Goal: Task Accomplishment & Management: Manage account settings

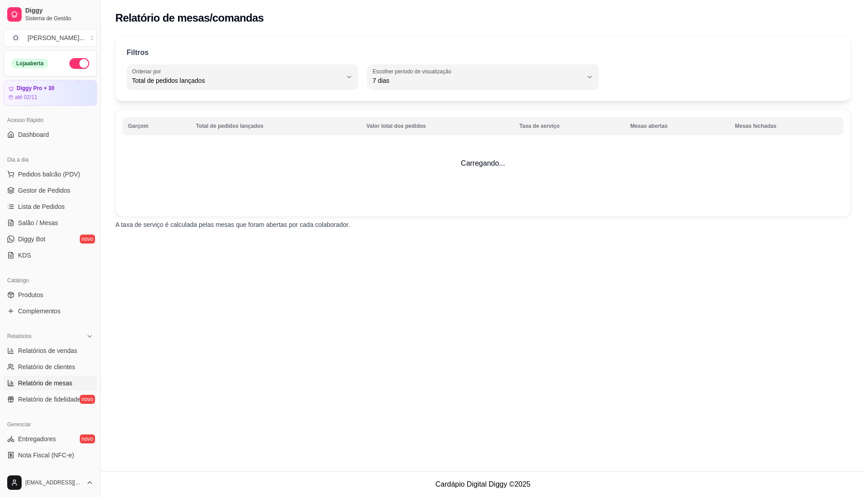
select select "TOTAL_OF_ORDERS"
select select "7"
click at [4, 376] on link "Relatório de mesas" at bounding box center [50, 383] width 93 height 14
click at [45, 200] on link "Lista de Pedidos" at bounding box center [50, 207] width 93 height 14
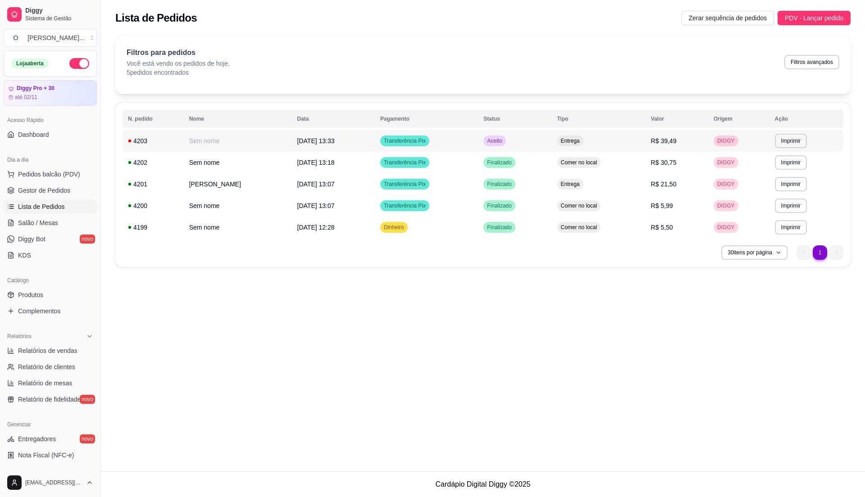
click at [579, 139] on span "Entrega" at bounding box center [570, 140] width 23 height 7
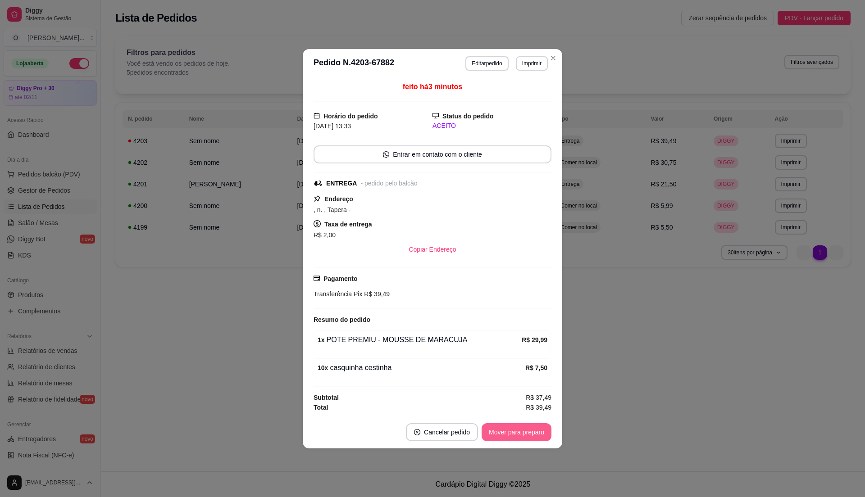
click at [516, 439] on button "Mover para preparo" at bounding box center [517, 432] width 70 height 18
click at [516, 439] on button "Mover para entrega" at bounding box center [517, 432] width 68 height 18
click at [516, 439] on button "Mover para finalizado" at bounding box center [514, 432] width 73 height 18
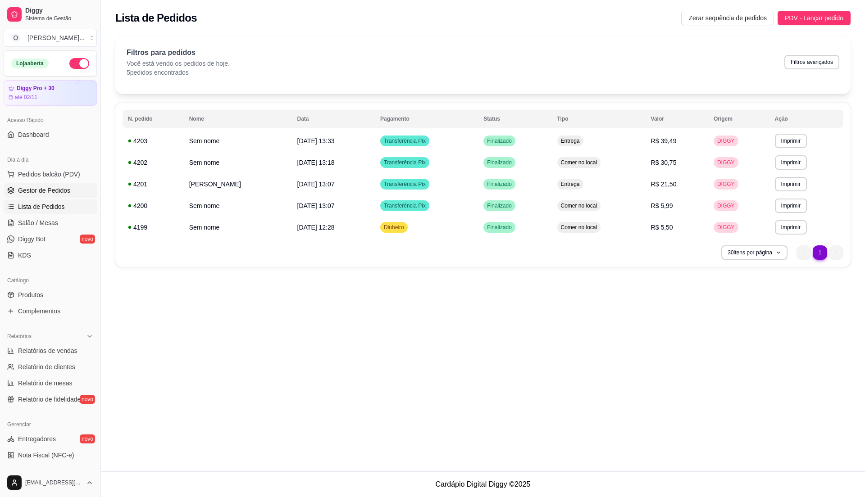
click at [62, 190] on span "Gestor de Pedidos" at bounding box center [44, 190] width 52 height 9
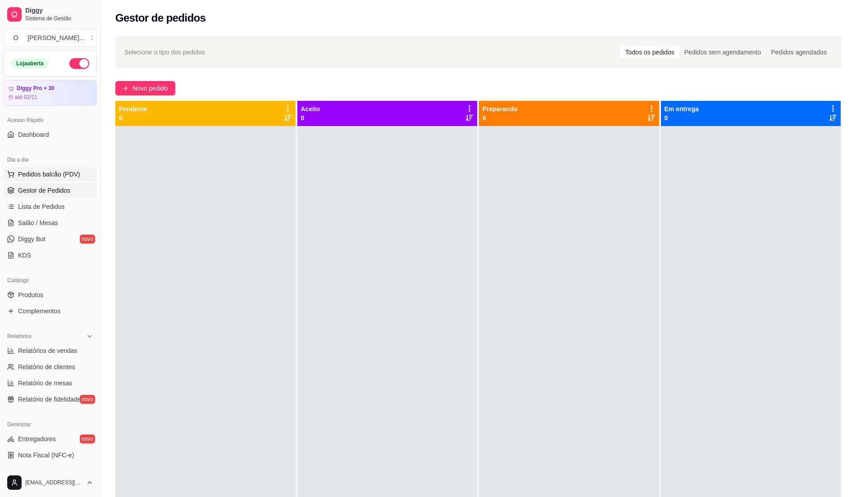
click at [45, 175] on span "Pedidos balcão (PDV)" at bounding box center [49, 174] width 62 height 9
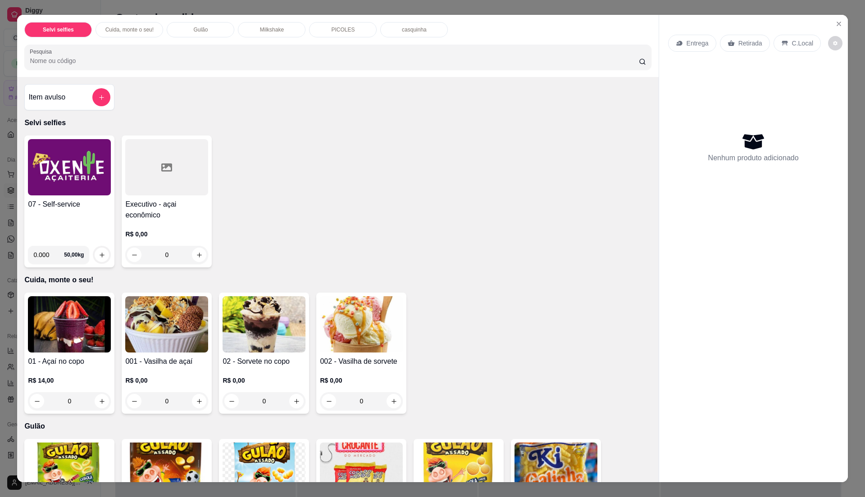
click at [50, 182] on img at bounding box center [69, 167] width 83 height 56
drag, startPoint x: 374, startPoint y: 318, endPoint x: 364, endPoint y: 318, distance: 9.5
click at [373, 318] on footer "Quantidade em gramas 0.000 Adicionar R$ 0,00" at bounding box center [432, 304] width 259 height 40
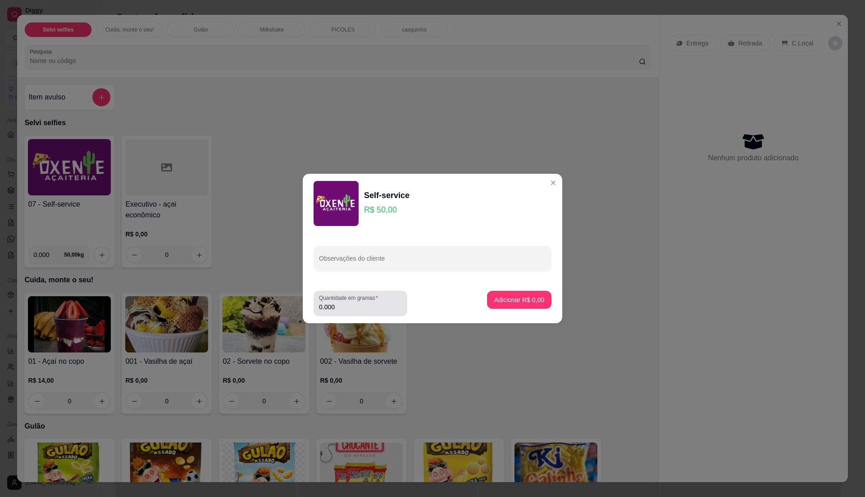
click at [361, 306] on input "0.000" at bounding box center [360, 307] width 83 height 9
type input "0.25"
click at [523, 296] on p "Adicionar R$ 12,50" at bounding box center [518, 300] width 54 height 9
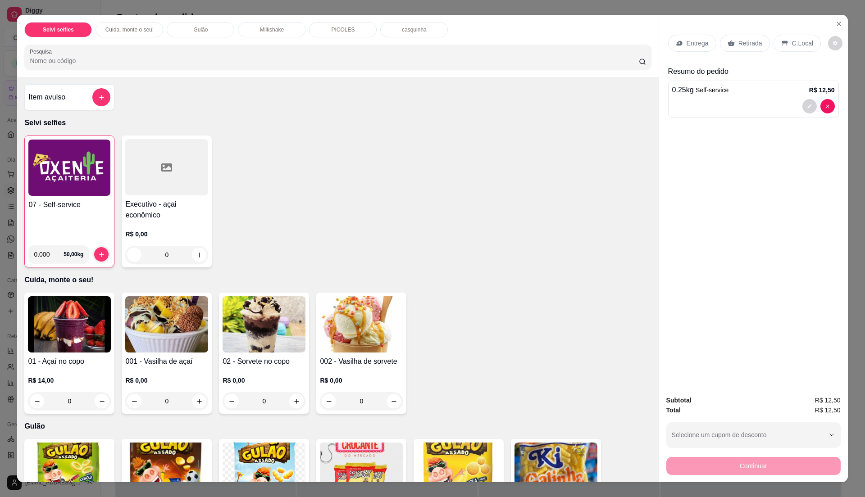
click at [793, 38] on div "C.Local" at bounding box center [796, 43] width 47 height 17
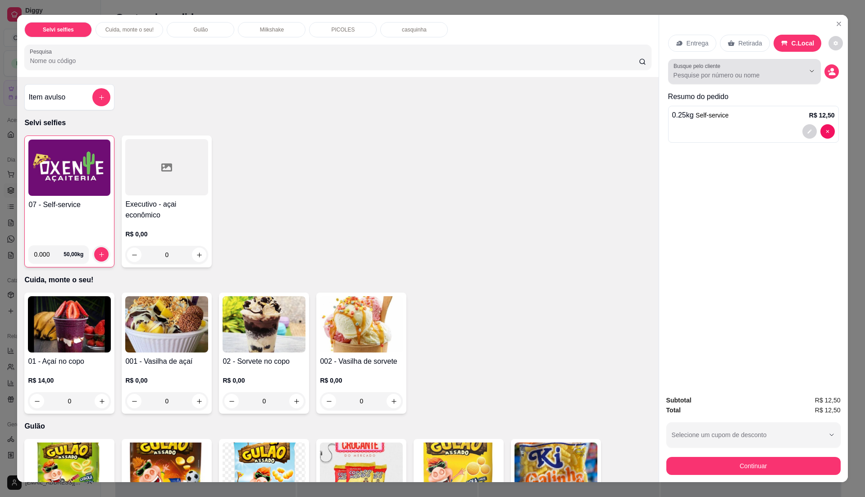
click at [739, 68] on div at bounding box center [744, 72] width 142 height 18
type input "[PERSON_NAME]"
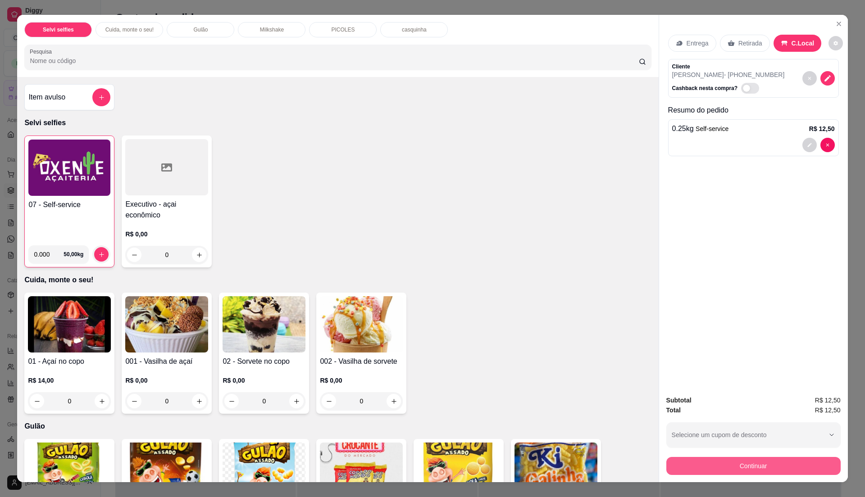
click at [730, 462] on button "Continuar" at bounding box center [753, 466] width 174 height 18
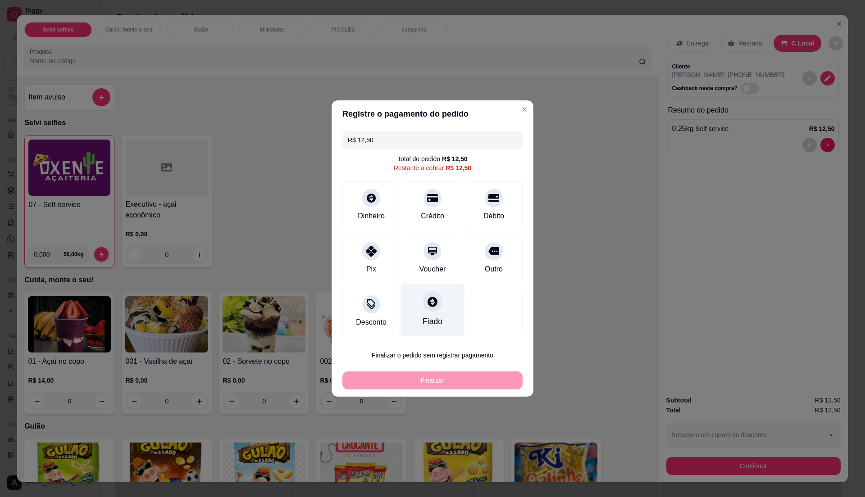
click at [426, 323] on div "Fiado" at bounding box center [433, 322] width 20 height 12
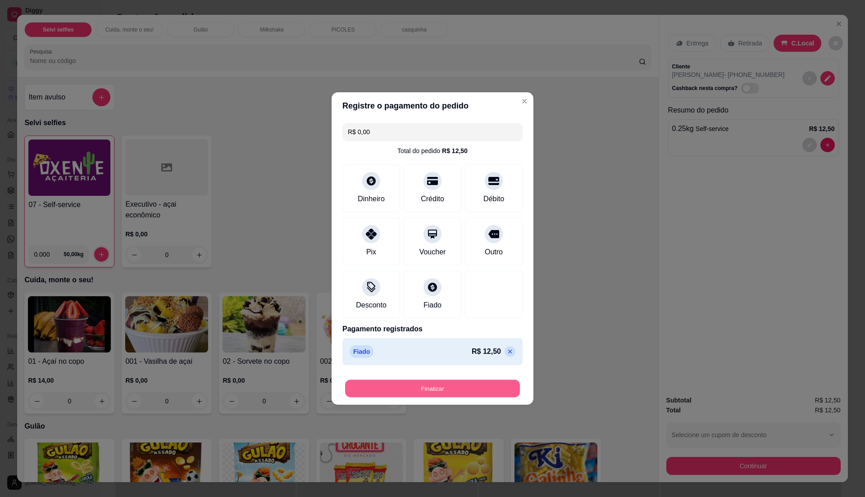
click at [431, 393] on button "Finalizar" at bounding box center [432, 389] width 175 height 18
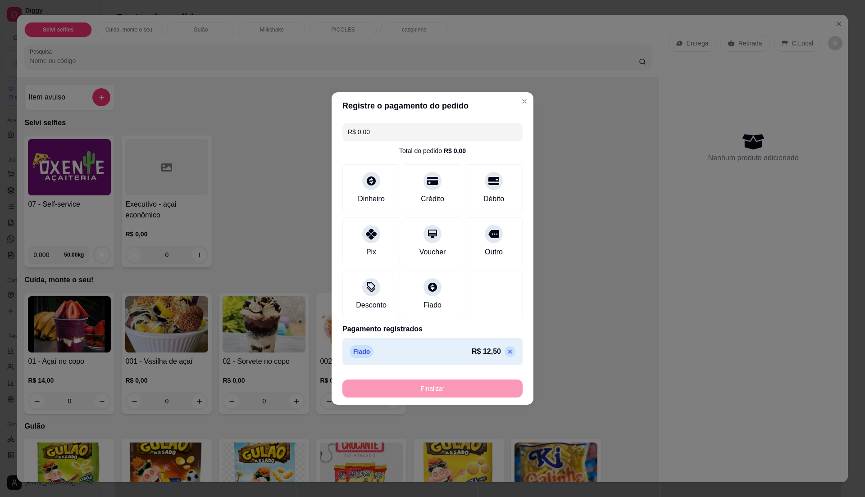
type input "-R$ 12,50"
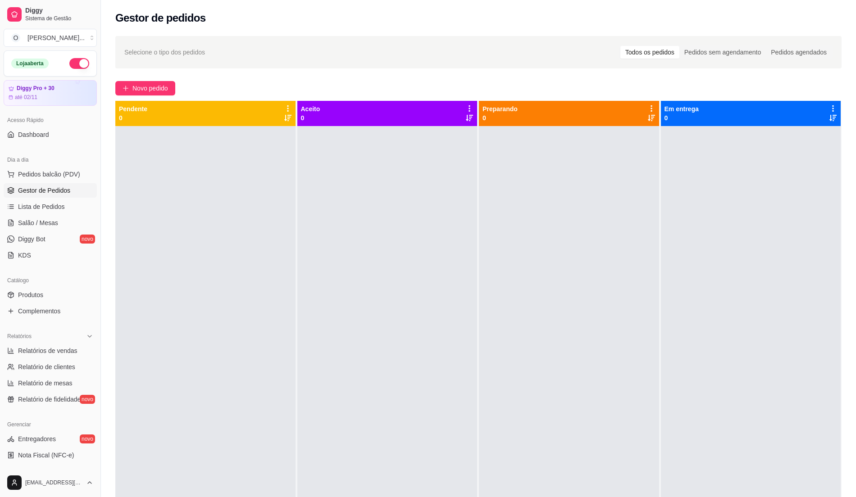
click at [379, 211] on div at bounding box center [387, 374] width 180 height 497
click at [42, 205] on span "Lista de Pedidos" at bounding box center [41, 206] width 47 height 9
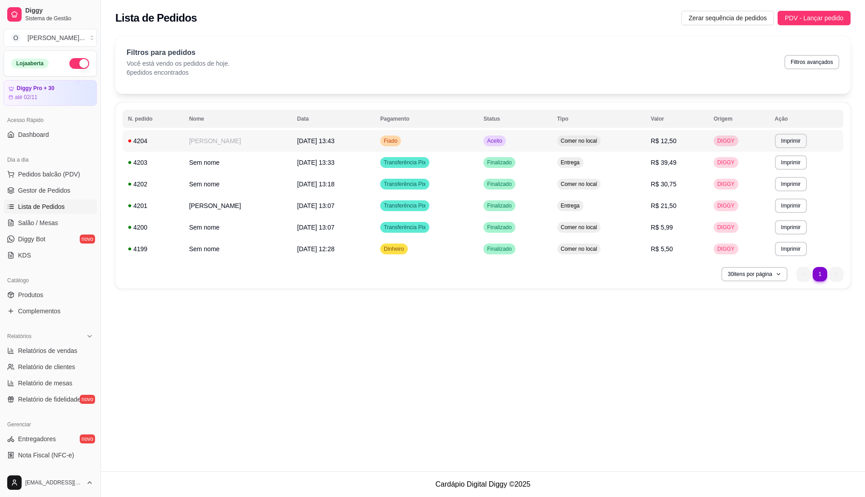
click at [507, 138] on td "Aceito" at bounding box center [514, 141] width 73 height 22
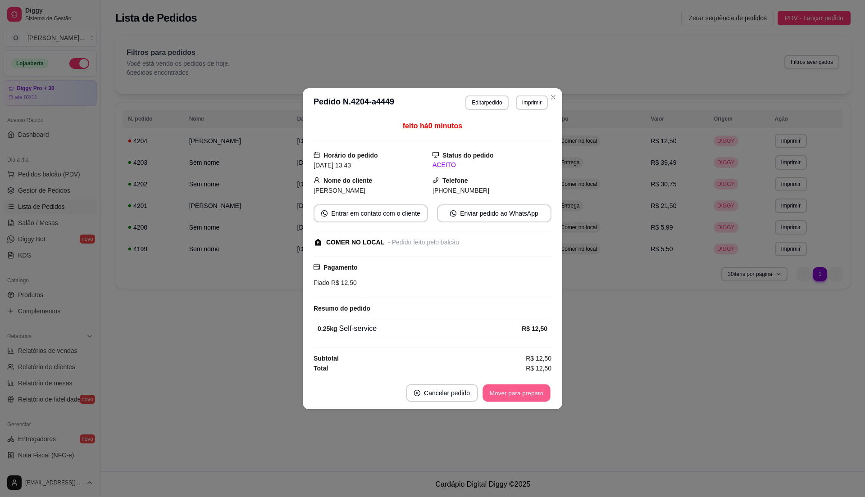
click at [519, 386] on button "Mover para preparo" at bounding box center [516, 393] width 68 height 18
click at [519, 386] on button "Mover para retirada disponível" at bounding box center [501, 393] width 96 height 18
click at [533, 399] on button "Mover para finalizado" at bounding box center [514, 393] width 75 height 18
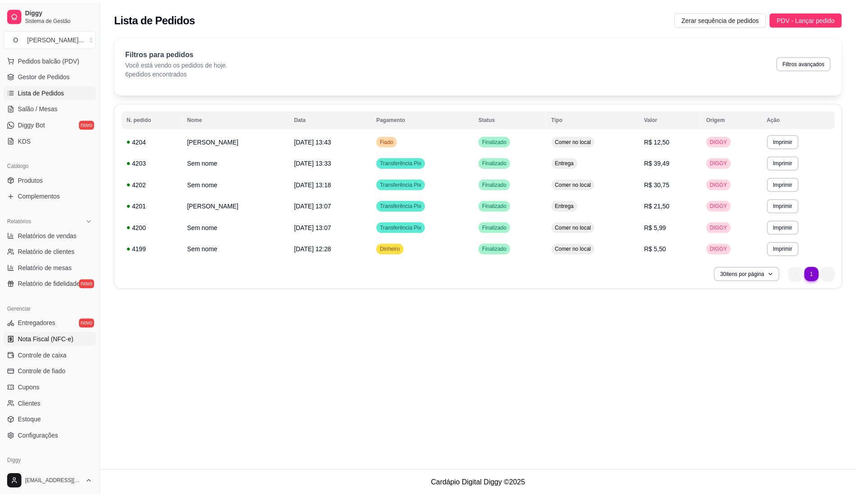
scroll to position [120, 0]
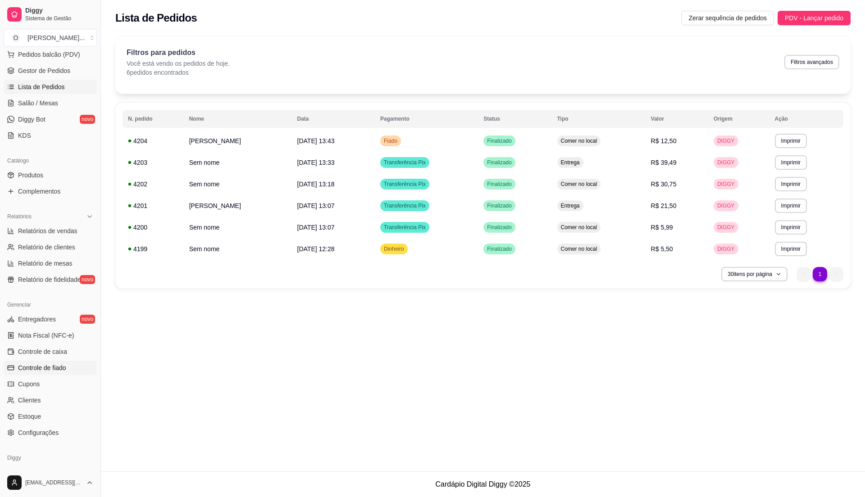
click at [54, 369] on span "Controle de fiado" at bounding box center [42, 368] width 48 height 9
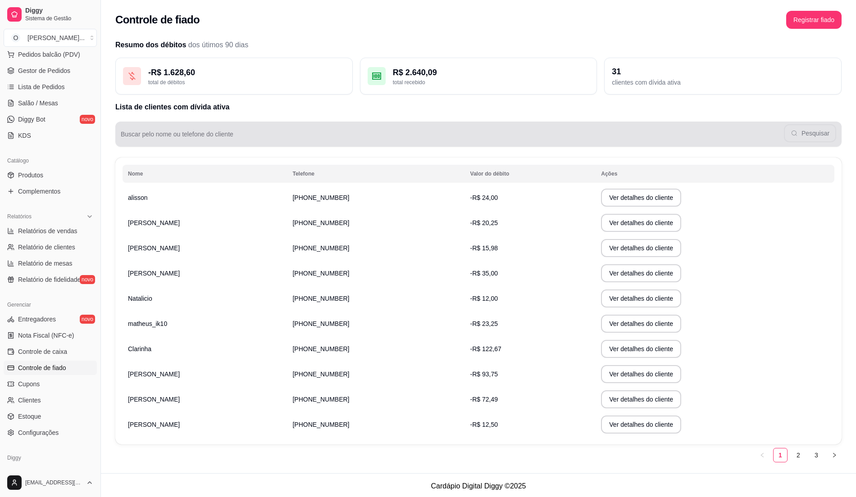
click at [191, 133] on div "Buscar pelo nome ou telefone do cliente Pesquisar" at bounding box center [478, 134] width 726 height 25
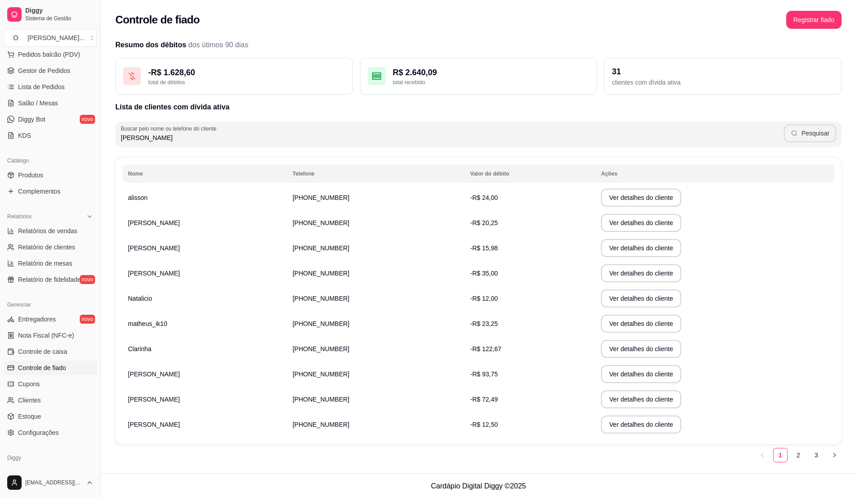
type input "[PERSON_NAME]"
click at [810, 139] on button "Pesquisar" at bounding box center [810, 133] width 52 height 18
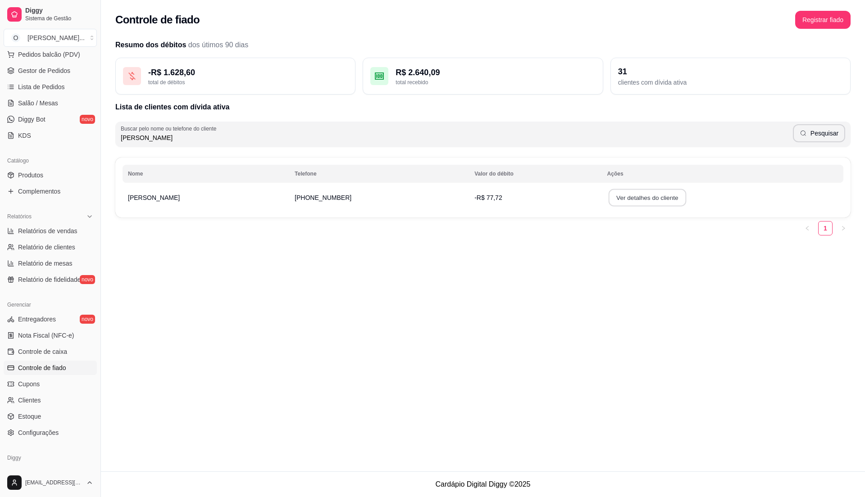
click at [608, 198] on button "Ver detalhes do cliente" at bounding box center [646, 198] width 77 height 18
click at [51, 229] on span "Relatórios de vendas" at bounding box center [47, 231] width 59 height 9
select select "ALL"
select select "0"
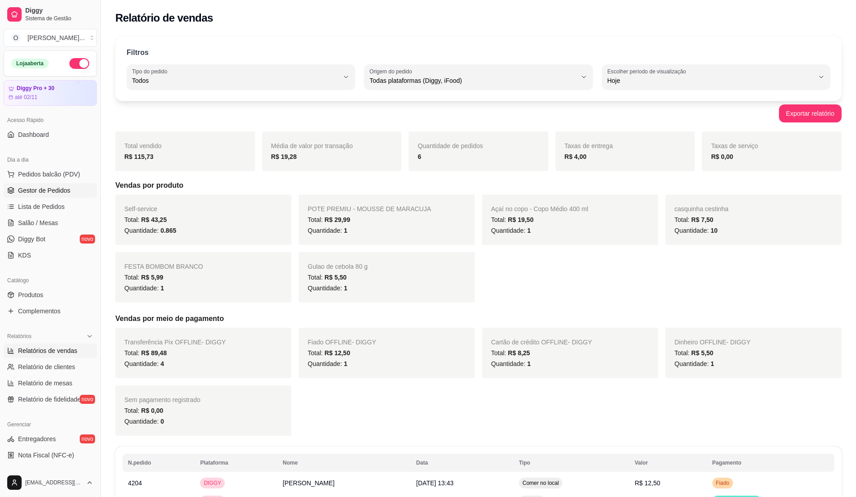
click at [42, 187] on span "Gestor de Pedidos" at bounding box center [44, 190] width 52 height 9
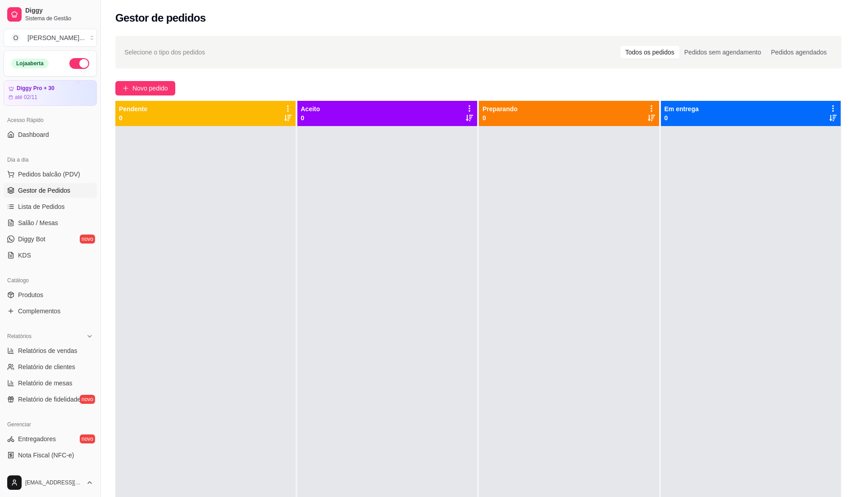
click at [507, 291] on div at bounding box center [569, 374] width 180 height 497
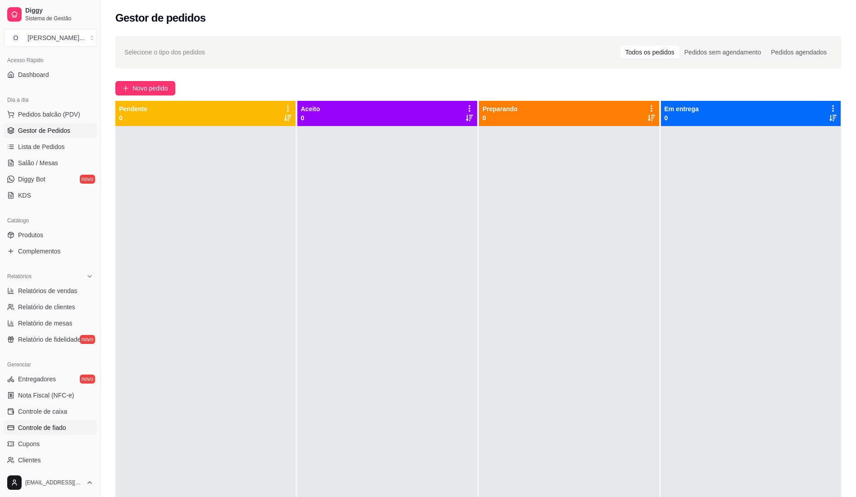
click at [61, 428] on span "Controle de fiado" at bounding box center [42, 427] width 48 height 9
